Goal: Check status: Check status

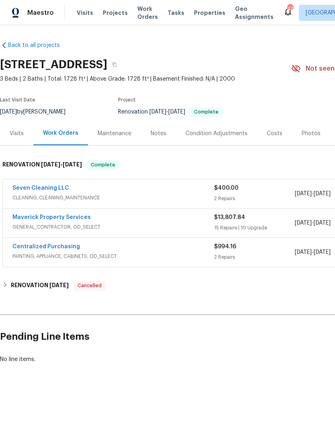
click at [71, 218] on link "Maverick Property Services" at bounding box center [51, 218] width 78 height 6
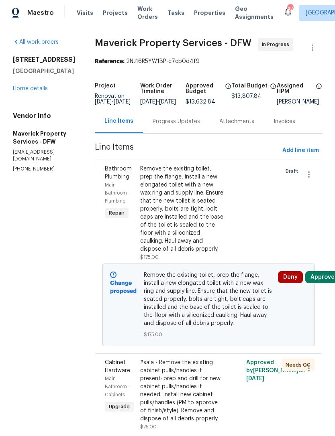
click at [191, 126] on div "Progress Updates" at bounding box center [175, 122] width 47 height 8
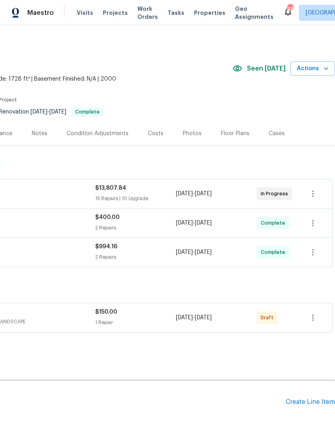
scroll to position [0, 119]
click at [315, 316] on icon "button" at bounding box center [313, 318] width 10 height 10
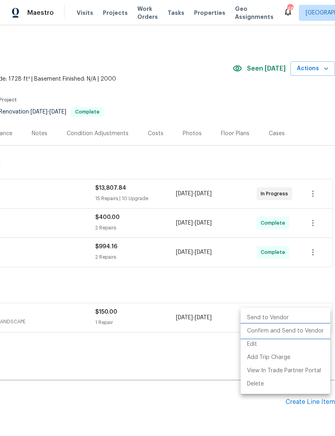
click at [302, 332] on li "Confirm and Send to Vendor" at bounding box center [284, 331] width 89 height 13
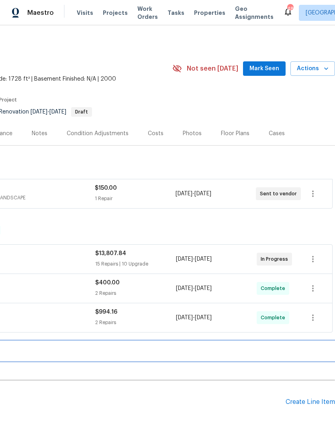
click at [223, 351] on div "RENOVATION 4/29/25 Cancelled" at bounding box center [108, 351] width 448 height 10
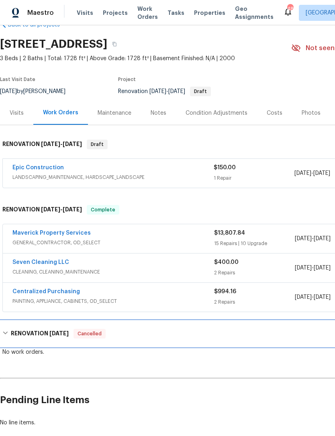
scroll to position [20, 0]
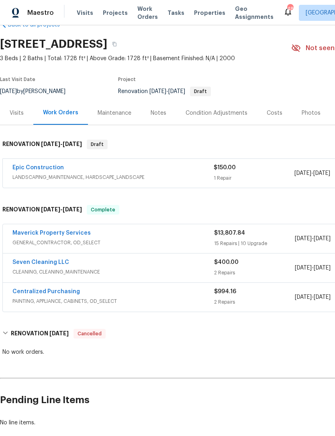
click at [44, 166] on link "Epic Construction" at bounding box center [37, 168] width 51 height 6
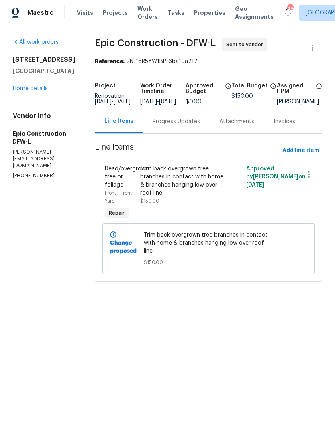
click at [39, 90] on link "Home details" at bounding box center [30, 89] width 35 height 6
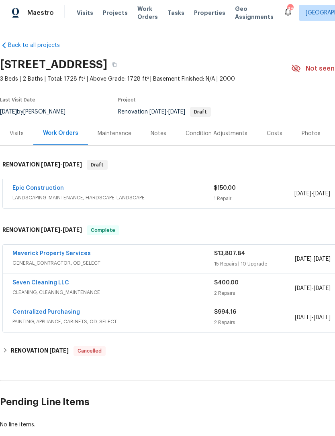
click at [302, 139] on div "Photos" at bounding box center [311, 134] width 38 height 24
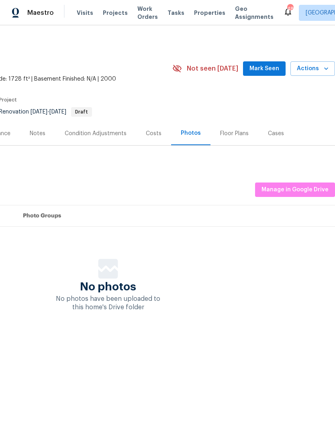
scroll to position [0, 119]
click at [293, 191] on span "Manage in Google Drive" at bounding box center [294, 190] width 67 height 10
click at [266, 67] on span "Mark Seen" at bounding box center [264, 69] width 30 height 10
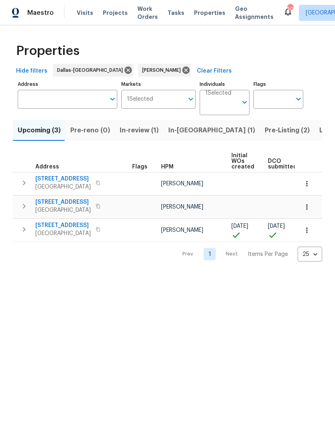
click at [170, 139] on button "In-[GEOGRAPHIC_DATA] (1)" at bounding box center [211, 130] width 96 height 21
